Goal: Task Accomplishment & Management: Manage account settings

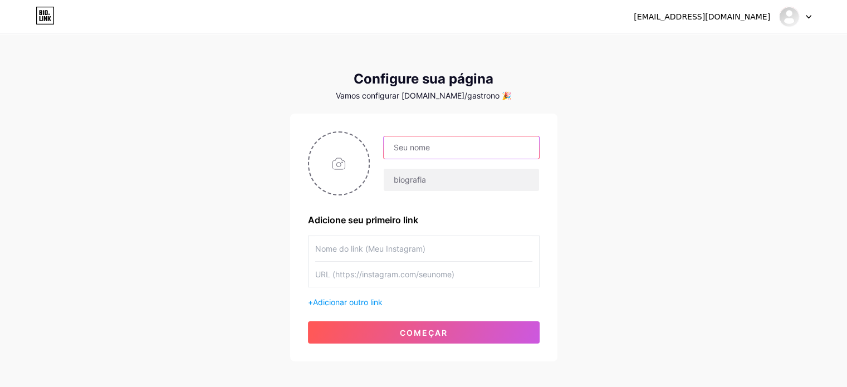
click at [417, 146] on input "text" at bounding box center [461, 147] width 155 height 22
type input "Gastronomia do Axé"
click at [376, 250] on input "text" at bounding box center [423, 248] width 217 height 25
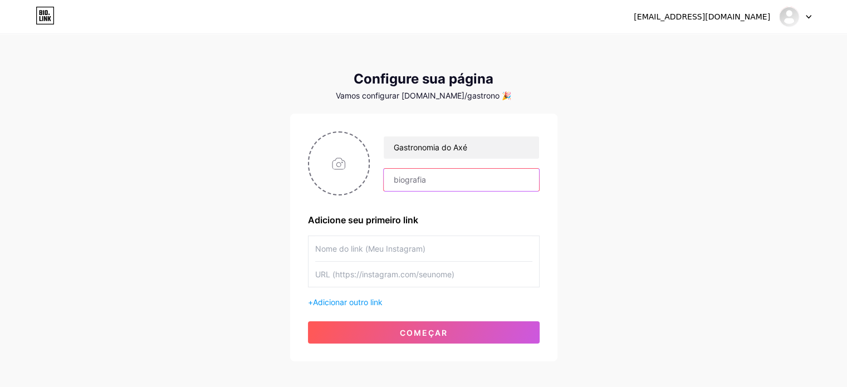
click at [441, 180] on input "text" at bounding box center [461, 180] width 155 height 22
paste input "Gastronomia do Axé promove oficinas (16+) de culinária de matriz africana em [G…"
type input "Gastronomia do Axé promove oficinas (16+) de culinária de matriz africana em [G…"
click at [352, 239] on input "text" at bounding box center [423, 248] width 217 height 25
paste input "Inscreva-se nas Oficinas (gratuito, 16+)"
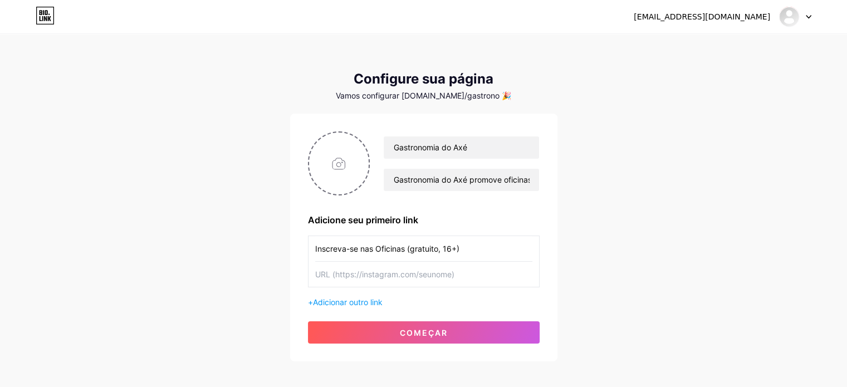
type input "Inscreva-se nas Oficinas (gratuito, 16+)"
click at [461, 180] on input "Gastronomia do Axé promove oficinas (16+) de culinária de matriz africana em [G…" at bounding box center [461, 180] width 155 height 22
paste input "Projeto: Gastronomia do Axé — oficinas gratuitas (16+) de culinária afro-brasil…"
type input "Projeto: Gastronomia do Axé — oficinas gratuitas (16+) de culinária afro-brasil…"
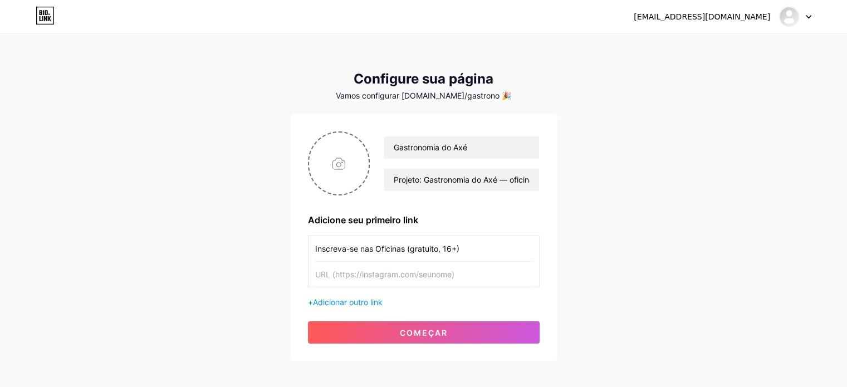
click at [397, 250] on input "Inscreva-se nas Oficinas (gratuito, 16+)" at bounding box center [423, 248] width 217 height 25
paste input "📝 Inscreva-se"
type input "📝 Inscreva-se (gratuito, 16+)"
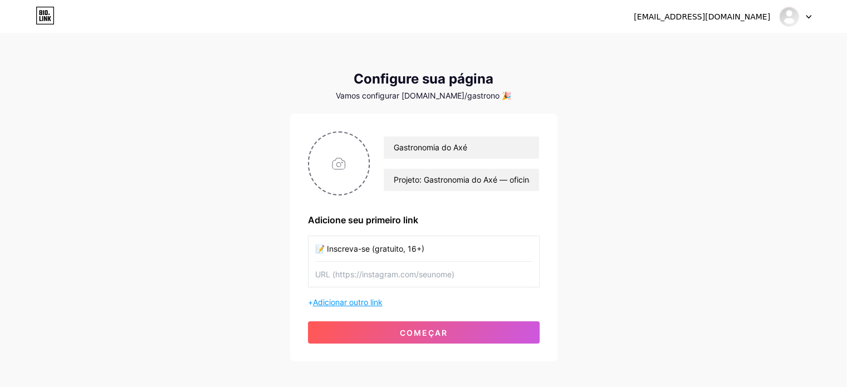
click at [379, 300] on font "Adicionar outro link" at bounding box center [348, 301] width 70 height 9
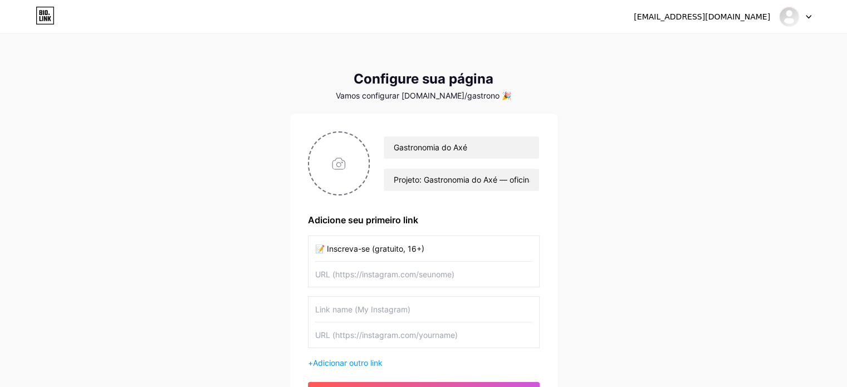
click at [397, 314] on input "text" at bounding box center [423, 309] width 217 height 25
paste input "📅 Agenda & Locais (Sumaré/SP)"
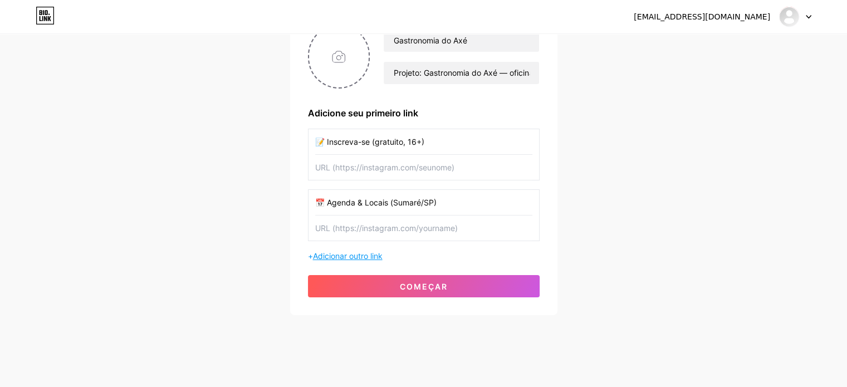
type input "📅 Agenda & Locais (Sumaré/SP)"
click at [345, 254] on font "Adicionar outro link" at bounding box center [348, 255] width 70 height 9
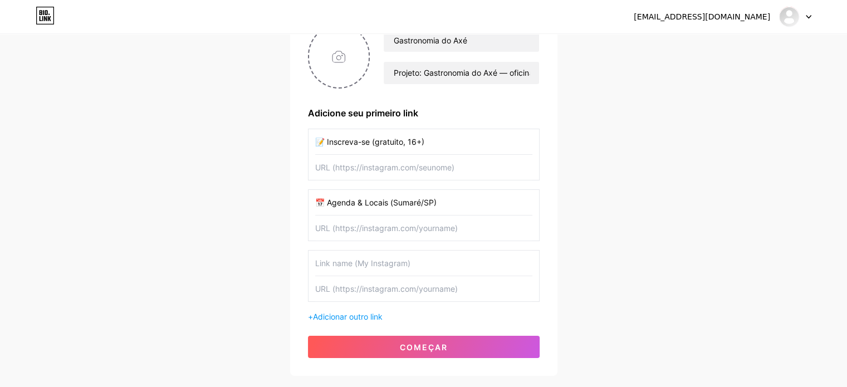
click at [383, 261] on input "text" at bounding box center [423, 263] width 217 height 25
paste input "🎥 [PERSON_NAME] (Contrapartida)"
type input "🎥 [PERSON_NAME] (Contrapartida)"
click at [374, 315] on font "Adicionar outro link" at bounding box center [348, 316] width 70 height 9
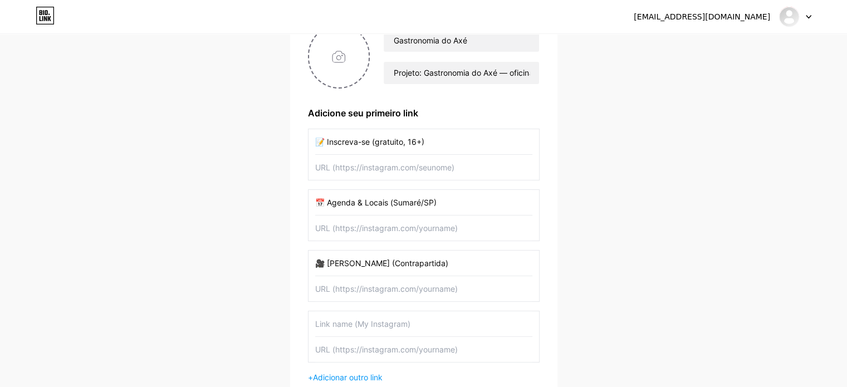
click at [394, 314] on input "text" at bounding box center [423, 323] width 217 height 25
paste input "♿ Acessibilidade"
type input "♿ Acessibilidade"
click at [351, 377] on font "Adicionar outro link" at bounding box center [348, 377] width 70 height 9
click at [356, 380] on input "text" at bounding box center [423, 384] width 217 height 25
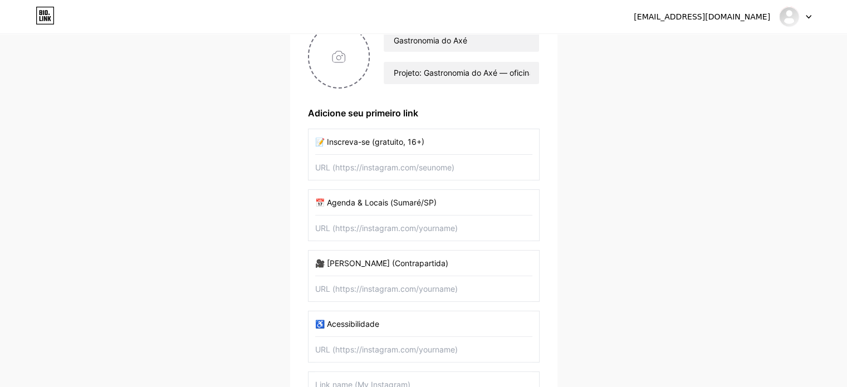
paste input "ℹ️ Sobre o Projeto"
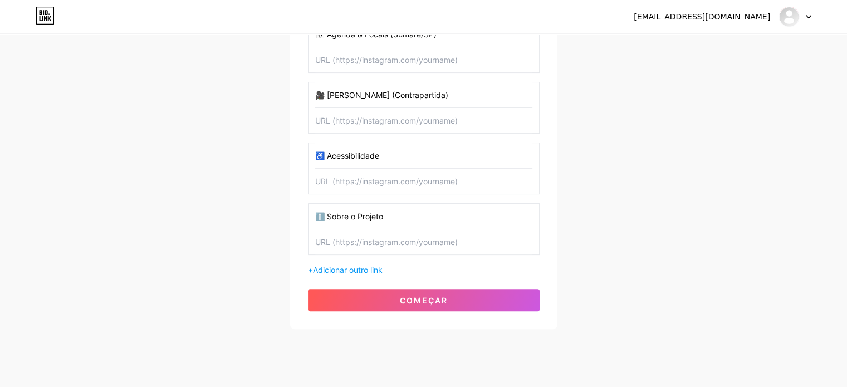
scroll to position [296, 0]
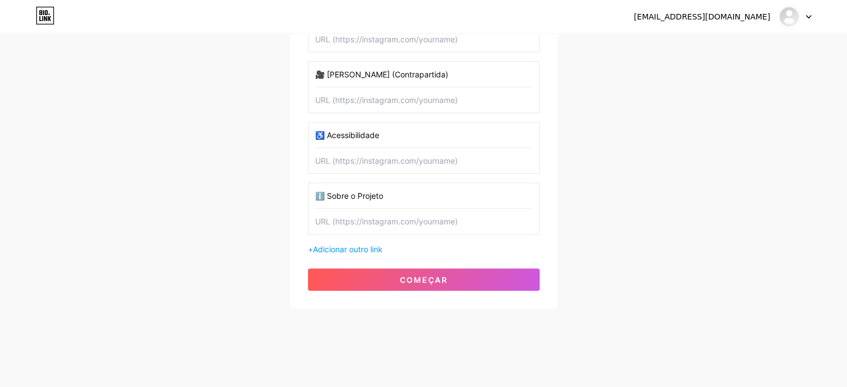
type input "ℹ️ Sobre o Projeto"
click at [341, 253] on div "Gastronomia do Axé Projeto: Gastronomia do Axé — oficinas gratuitas (16+) de cu…" at bounding box center [424, 63] width 232 height 455
click at [343, 245] on font "Adicionar outro link" at bounding box center [348, 249] width 70 height 9
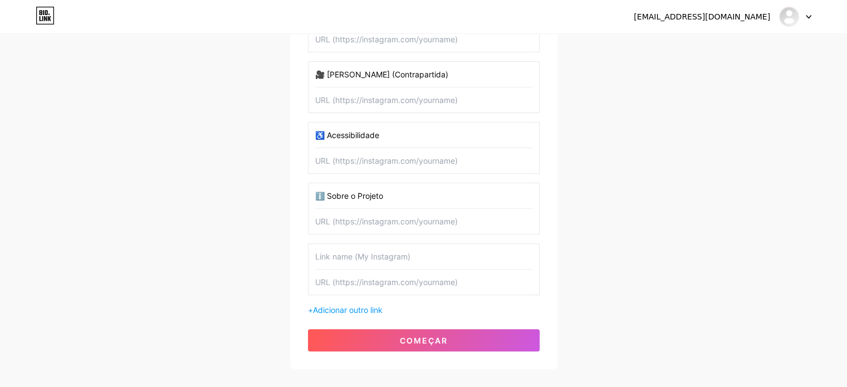
click at [382, 252] on input "text" at bounding box center [423, 256] width 217 height 25
paste input "🏛️ Fala Institucional (PNAB – 1º Ciclo)"
type input "🏛️ Fala Institucional (PNAB – 1º Ciclo)"
click at [370, 306] on font "Adicionar outro link" at bounding box center [348, 309] width 70 height 9
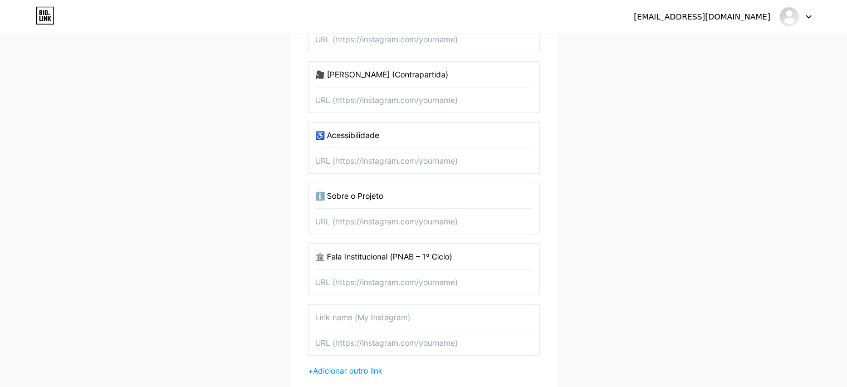
click at [350, 321] on input "text" at bounding box center [423, 317] width 217 height 25
paste input "📍 Como Chegar"
type input "📍 Como Chegar"
click at [332, 368] on font "Adicionar outro link" at bounding box center [348, 370] width 70 height 9
click at [357, 373] on input "text" at bounding box center [423, 377] width 217 height 25
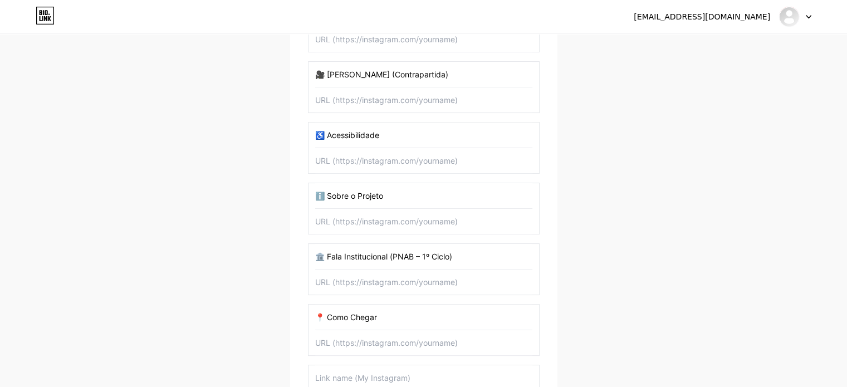
paste input "💬 Fale com a Produção (WhatsApp)"
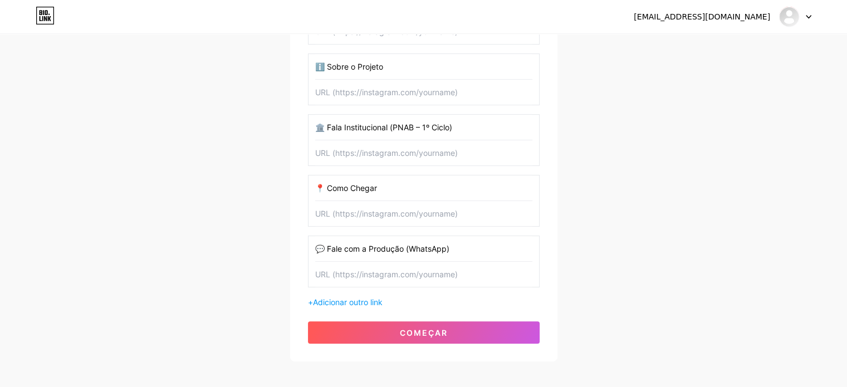
scroll to position [477, 0]
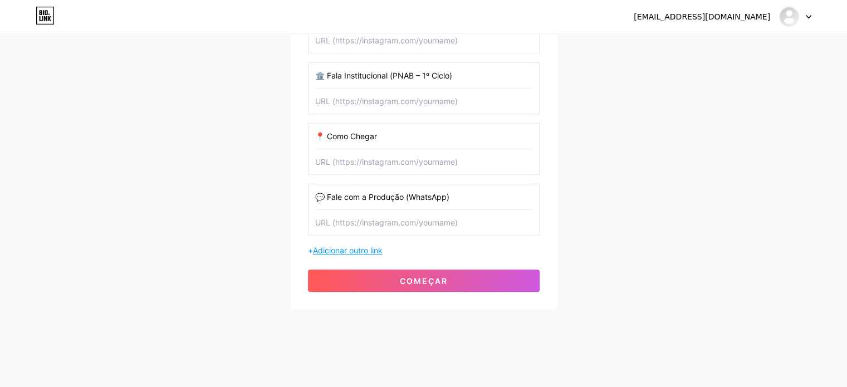
type input "💬 Fale com a Produção (WhatsApp)"
click at [321, 251] on font "Adicionar outro link" at bounding box center [348, 250] width 70 height 9
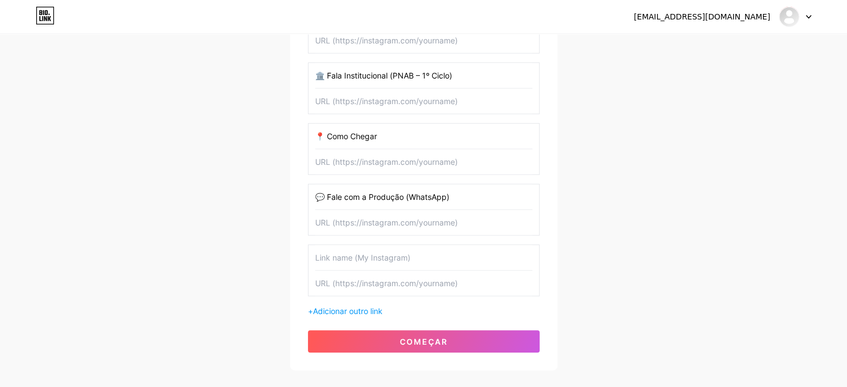
click at [350, 260] on input "text" at bounding box center [423, 257] width 217 height 25
paste input "📝 Feedback do Participante"
type input "📝 Feedback do Participante"
click at [343, 305] on div "+ Adicionar outro link" at bounding box center [424, 311] width 232 height 12
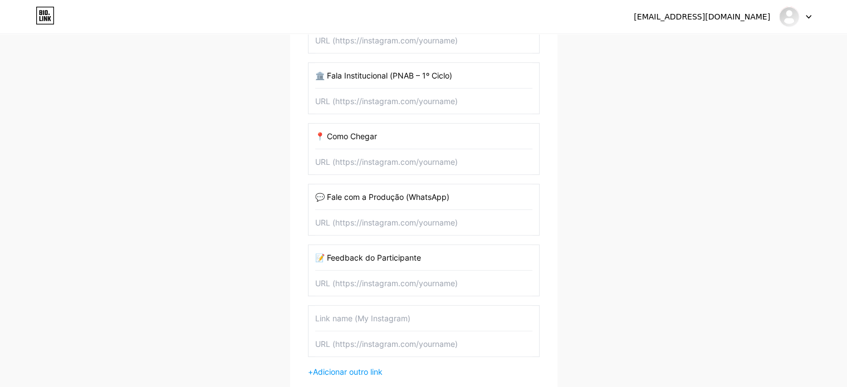
click at [350, 316] on input "text" at bounding box center [423, 318] width 217 height 25
paste input "📷 Galeria & Clipping"
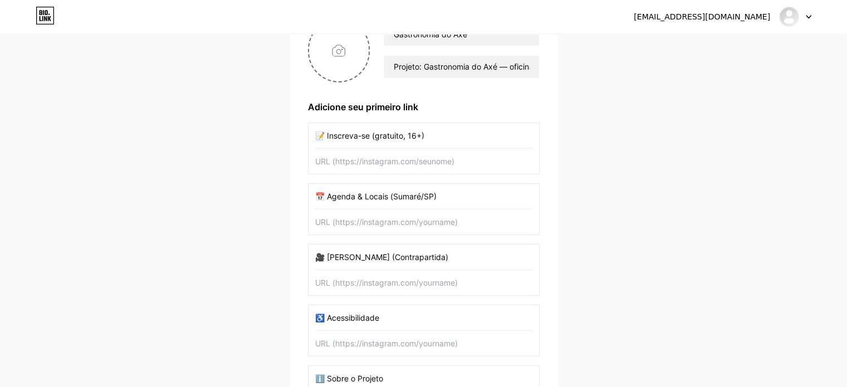
scroll to position [0, 0]
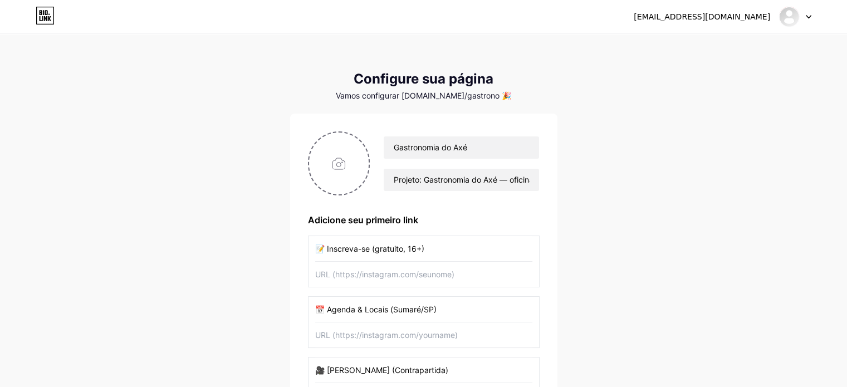
type input "📷 Galeria & Clipping"
click at [356, 275] on input "text" at bounding box center [423, 274] width 217 height 25
paste input "[URL][DOMAIN_NAME]"
type input "[URL][DOMAIN_NAME]"
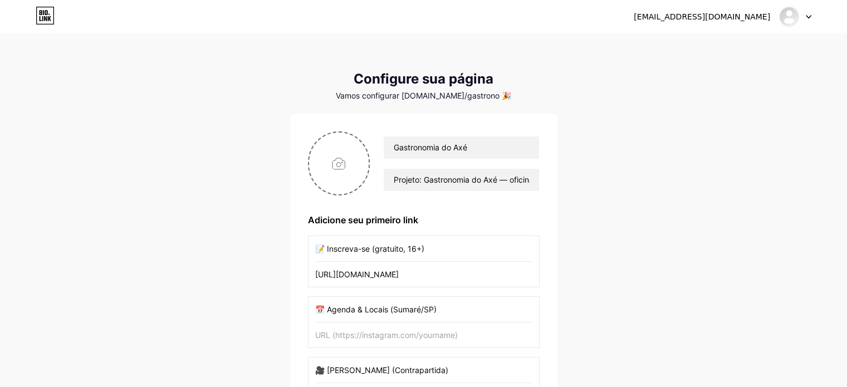
click at [358, 330] on input "text" at bounding box center [423, 334] width 217 height 25
paste input "[URL][DOMAIN_NAME]"
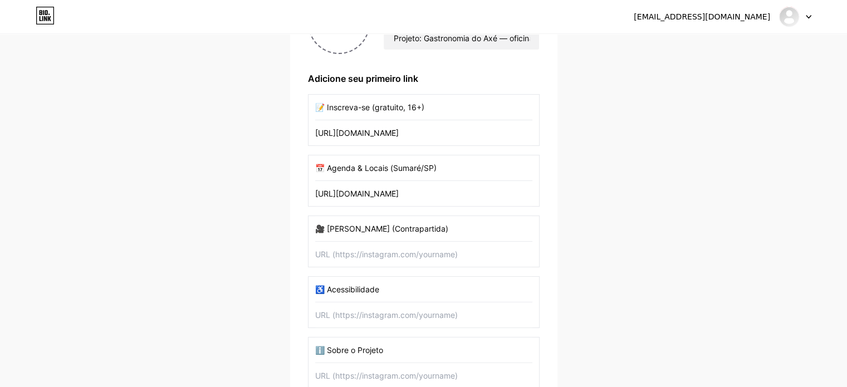
scroll to position [175, 0]
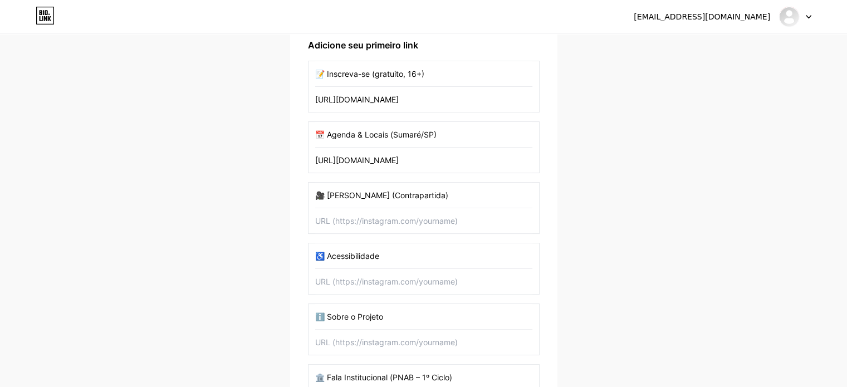
type input "[URL][DOMAIN_NAME]"
click at [365, 220] on input "text" at bounding box center [423, 220] width 217 height 25
paste input "[URL][DOMAIN_NAME]"
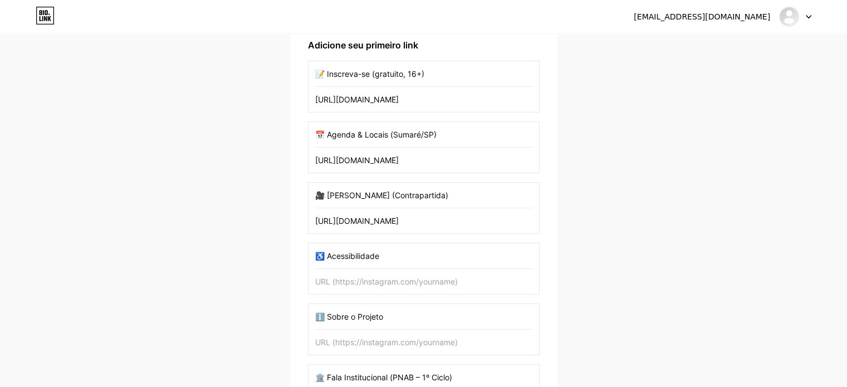
type input "[URL][DOMAIN_NAME]"
click at [352, 282] on input "text" at bounding box center [423, 281] width 217 height 25
paste input "[URL][DOMAIN_NAME]"
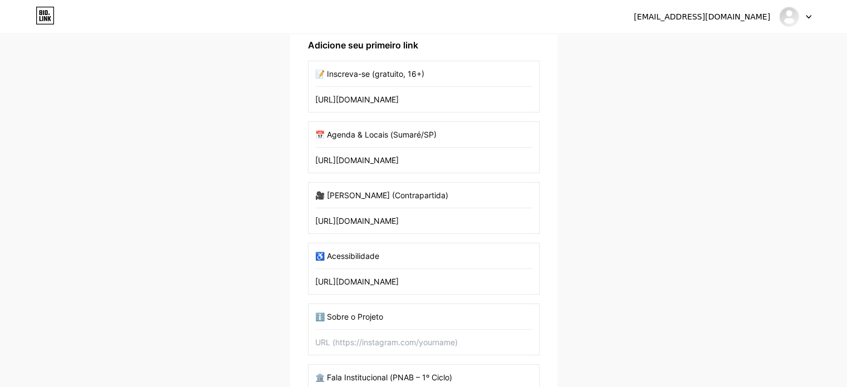
type input "[URL][DOMAIN_NAME]"
click at [350, 340] on input "text" at bounding box center [423, 342] width 217 height 25
paste input "[URL][DOMAIN_NAME]"
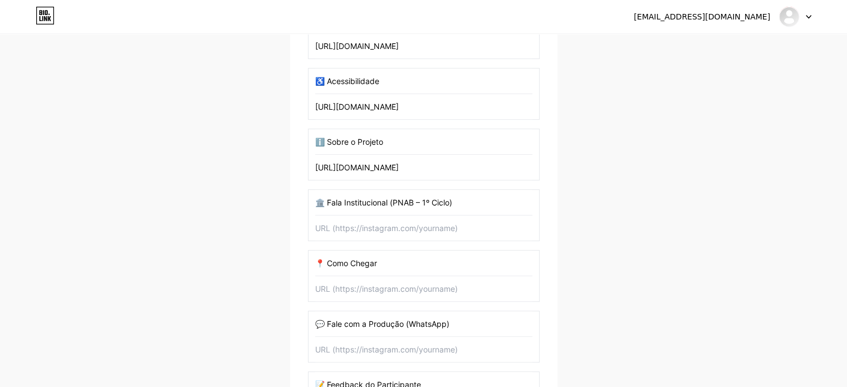
scroll to position [351, 0]
type input "[URL][DOMAIN_NAME]"
click at [383, 228] on input "text" at bounding box center [423, 226] width 217 height 25
paste input "[URL][DOMAIN_NAME]"
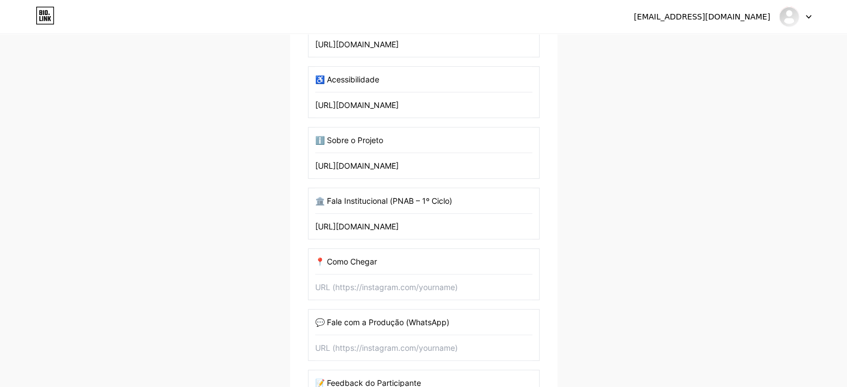
scroll to position [0, 537]
type input "[URL][DOMAIN_NAME]"
click at [370, 285] on input "text" at bounding box center [423, 287] width 217 height 25
paste input "[URL][DOMAIN_NAME]"
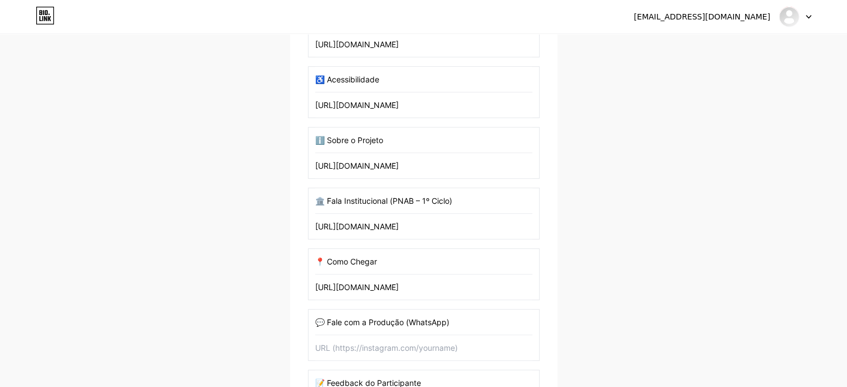
scroll to position [0, 537]
type input "[URL][DOMAIN_NAME]"
click at [370, 348] on input "text" at bounding box center [423, 347] width 217 height 25
paste input "[URL][DOMAIN_NAME]"
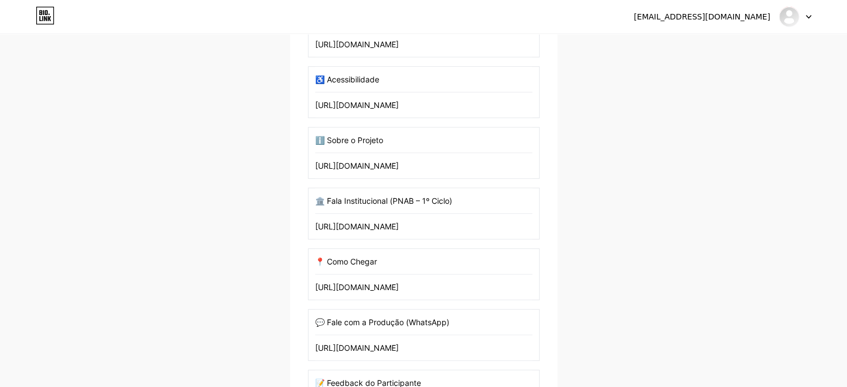
scroll to position [0, 537]
type input "[URL][DOMAIN_NAME]"
drag, startPoint x: 845, startPoint y: 180, endPoint x: 843, endPoint y: 227, distance: 47.4
click at [843, 227] on div "[EMAIL_ADDRESS][DOMAIN_NAME] Painel Sair Configure sua página Vamos configurar …" at bounding box center [423, 121] width 847 height 944
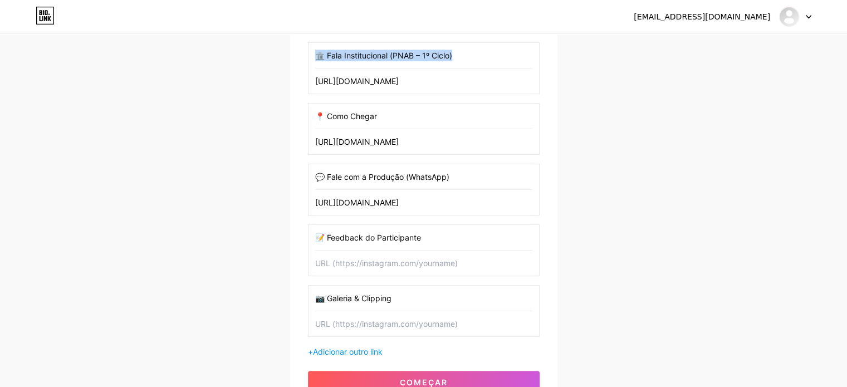
scroll to position [527, 0]
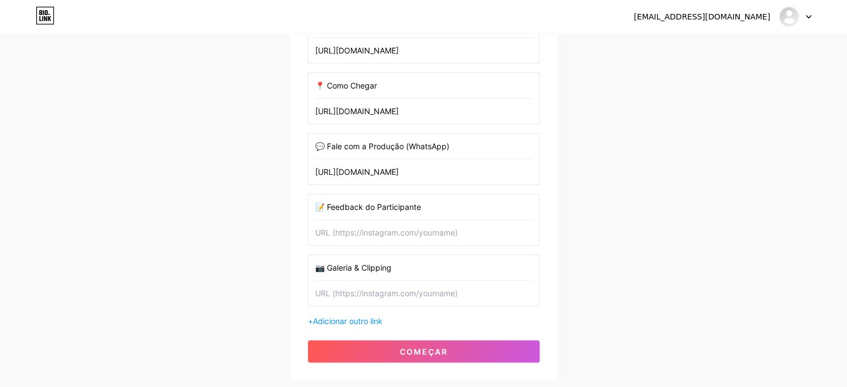
click at [361, 236] on input "text" at bounding box center [423, 232] width 217 height 25
paste input "[URL][DOMAIN_NAME]"
type input "[URL][DOMAIN_NAME]"
click at [350, 289] on input "text" at bounding box center [423, 293] width 217 height 25
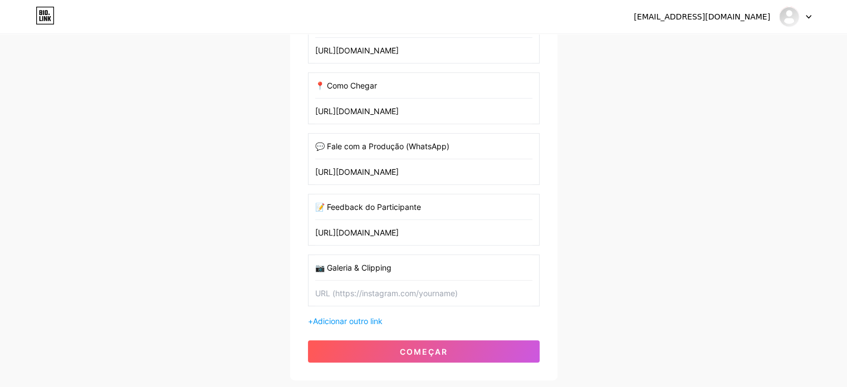
scroll to position [0, 0]
paste input "[URL][DOMAIN_NAME]"
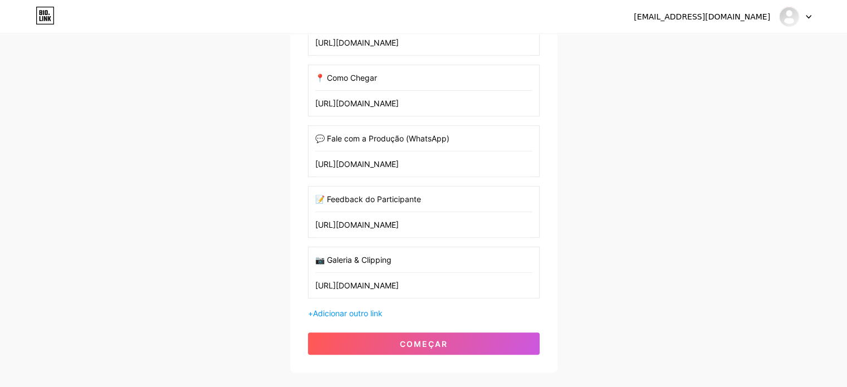
scroll to position [597, 0]
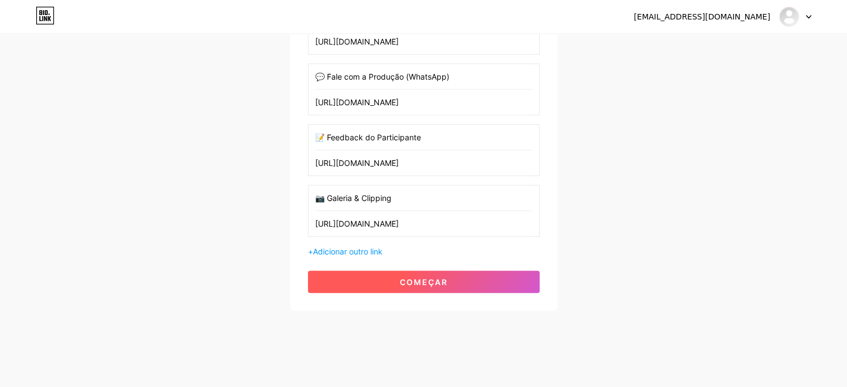
type input "[URL][DOMAIN_NAME]"
click at [428, 278] on font "começar" at bounding box center [424, 281] width 48 height 9
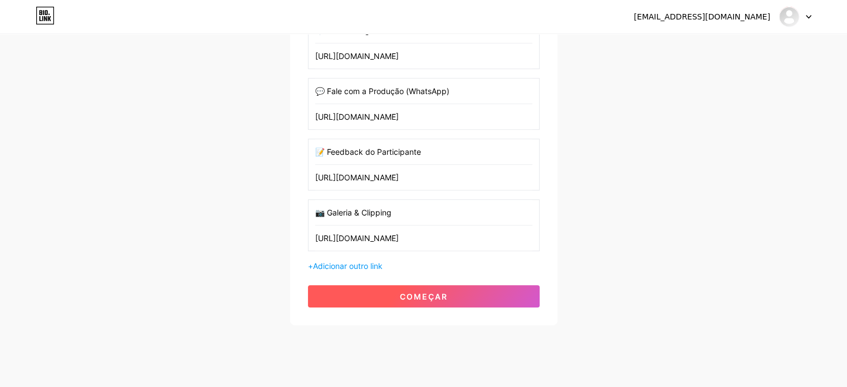
scroll to position [612, 0]
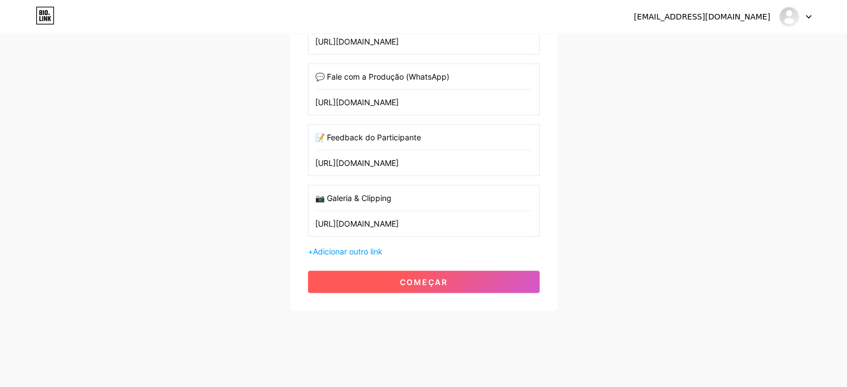
click at [387, 278] on button "começar" at bounding box center [424, 282] width 232 height 22
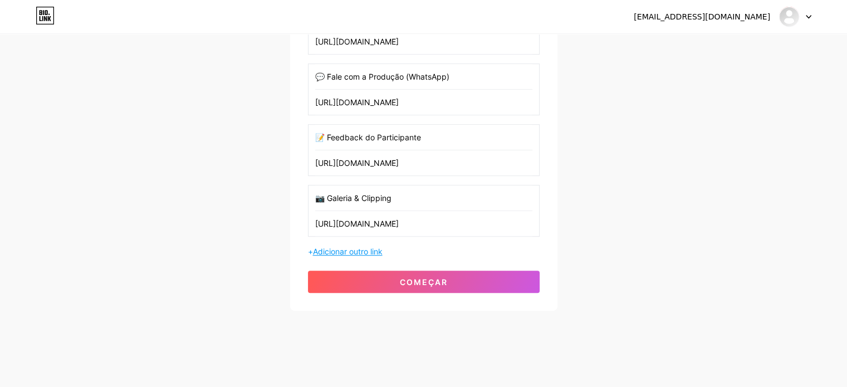
click at [350, 249] on font "Adicionar outro link" at bounding box center [348, 251] width 70 height 9
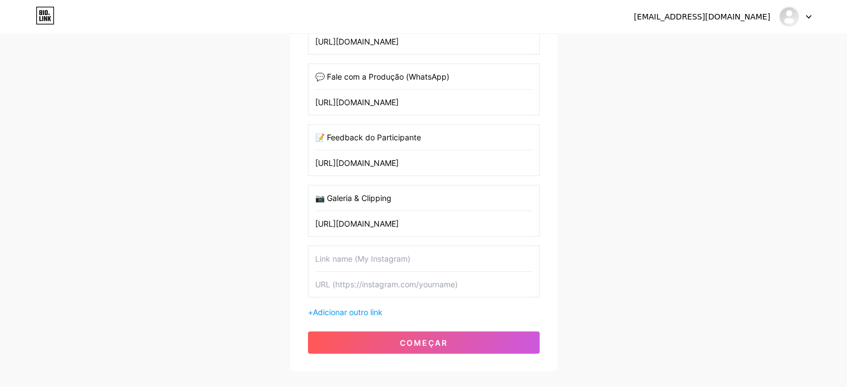
click at [426, 253] on input "text" at bounding box center [423, 258] width 217 height 25
paste input "👩🏽‍🏫 Idealizadora & Professora"
type input "👩🏽‍🏫 Idealizadora & Professora"
click at [377, 310] on font "Adicionar outro link" at bounding box center [348, 311] width 70 height 9
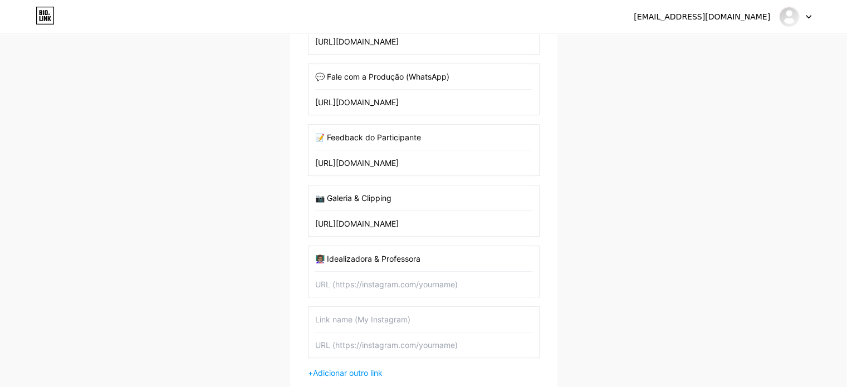
click at [373, 317] on input "text" at bounding box center [423, 319] width 217 height 25
paste input "📲 Siga nas redes"
type input "📲 Siga nas redes"
click at [390, 220] on input "[URL][DOMAIN_NAME]" at bounding box center [423, 223] width 217 height 25
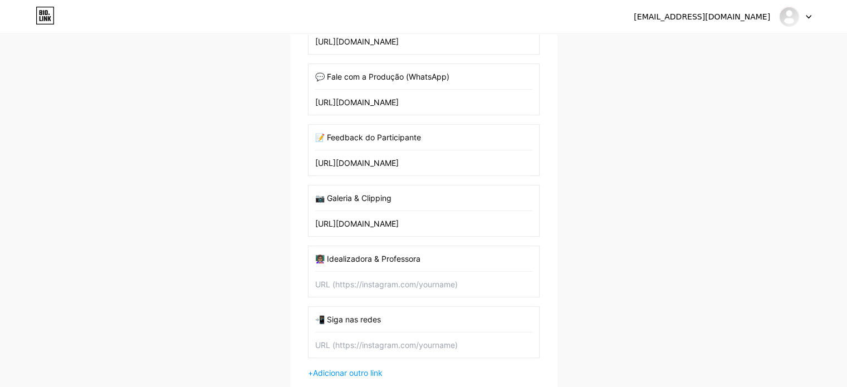
click at [390, 220] on input "[URL][DOMAIN_NAME]" at bounding box center [423, 223] width 217 height 25
click at [345, 335] on input "text" at bounding box center [423, 345] width 217 height 25
paste input "[URL][DOMAIN_NAME]"
type input "[URL][DOMAIN_NAME]"
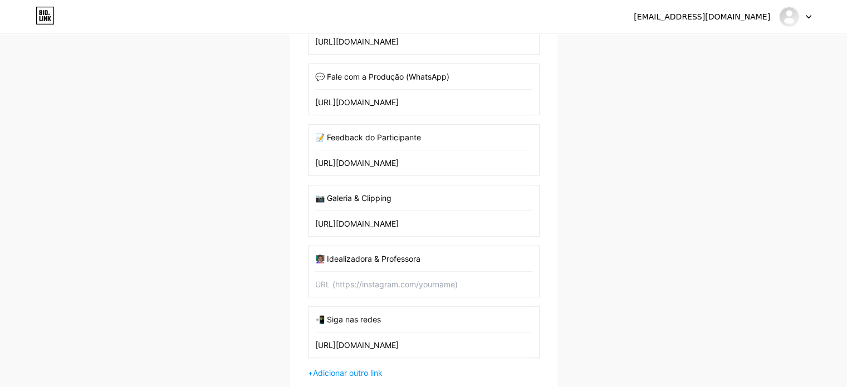
click at [394, 280] on input "text" at bounding box center [423, 284] width 217 height 25
click at [402, 224] on input "[URL][DOMAIN_NAME]" at bounding box center [423, 223] width 217 height 25
click at [386, 283] on input "text" at bounding box center [423, 284] width 217 height 25
paste input "[URL][DOMAIN_NAME]"
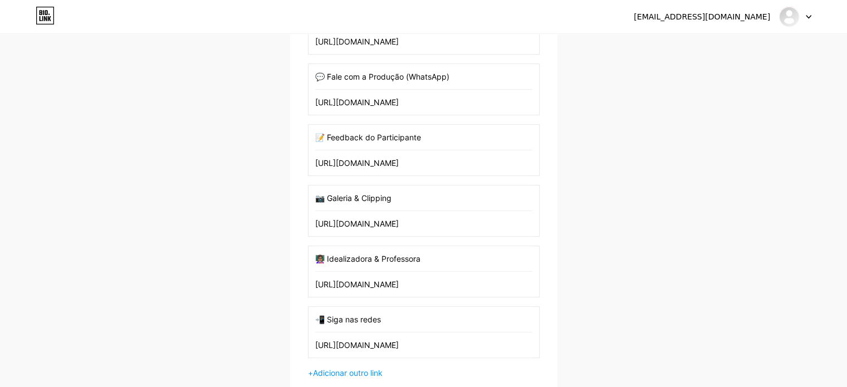
scroll to position [733, 0]
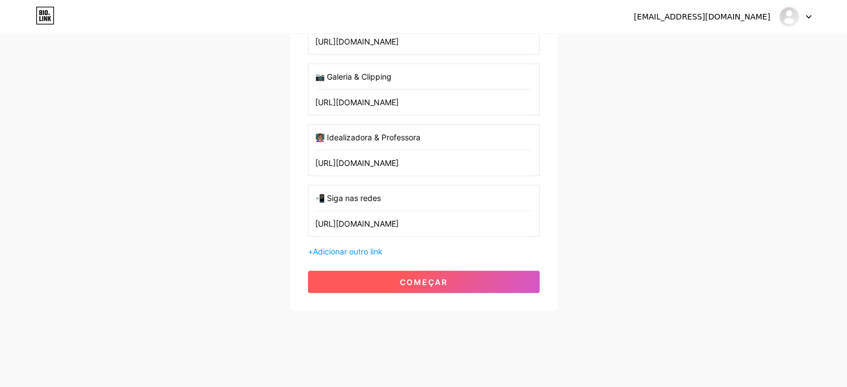
type input "[URL][DOMAIN_NAME]"
click at [400, 277] on font "começar" at bounding box center [424, 281] width 48 height 9
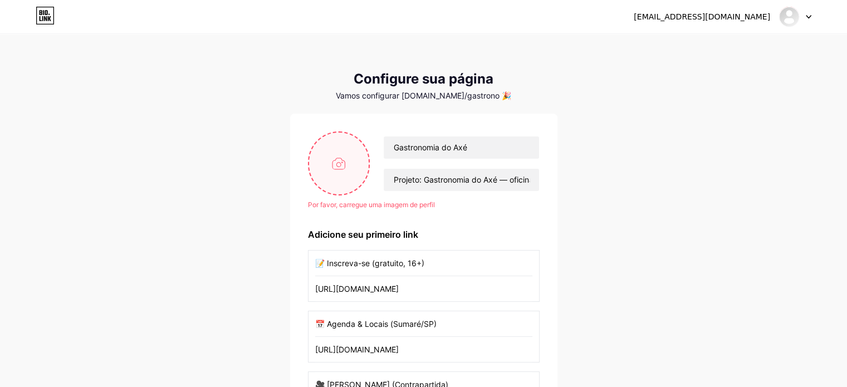
click at [346, 162] on input "file" at bounding box center [339, 164] width 60 height 62
type input "C:\fakepath\Logo 2.jpg"
